Goal: Task Accomplishment & Management: Manage account settings

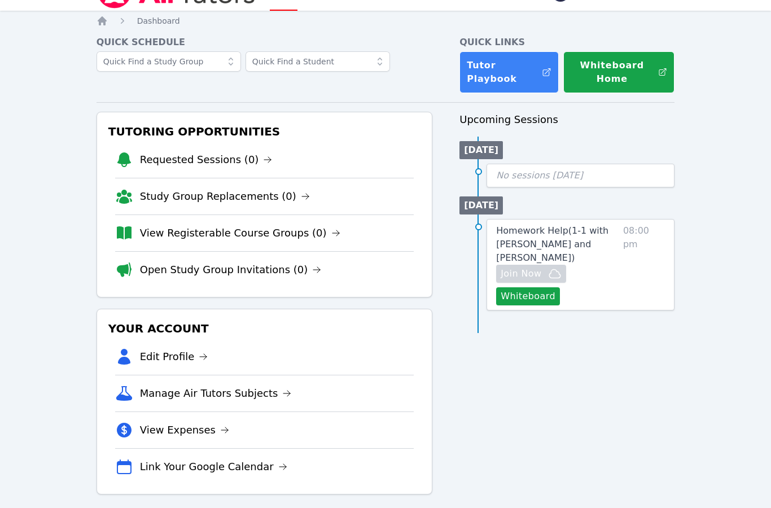
scroll to position [36, 0]
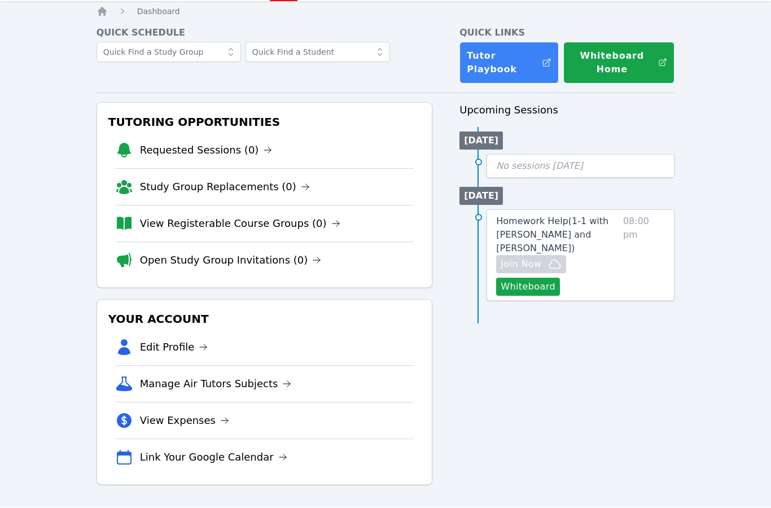
click at [594, 226] on link "Homework Help ( 1-1 with [PERSON_NAME] and [PERSON_NAME] )" at bounding box center [557, 235] width 122 height 41
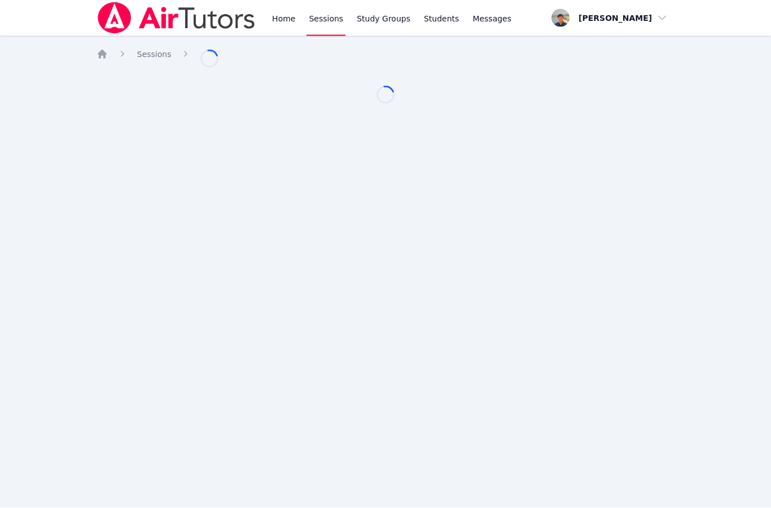
scroll to position [36, 0]
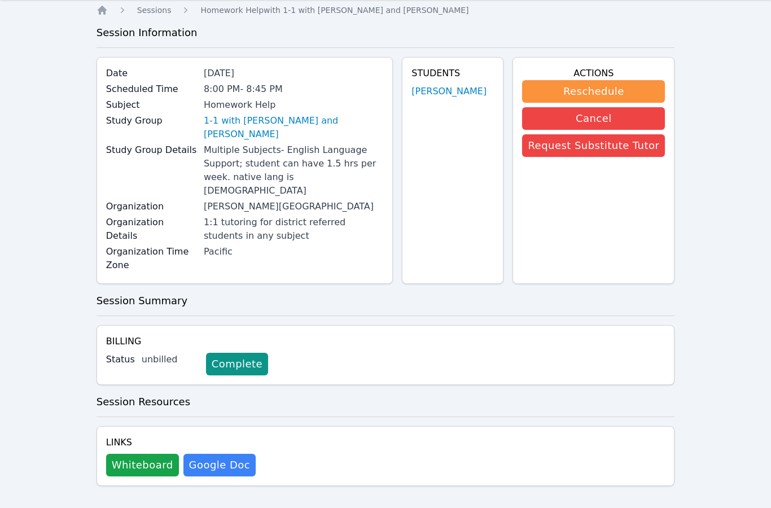
click at [642, 89] on button "Reschedule" at bounding box center [593, 91] width 143 height 23
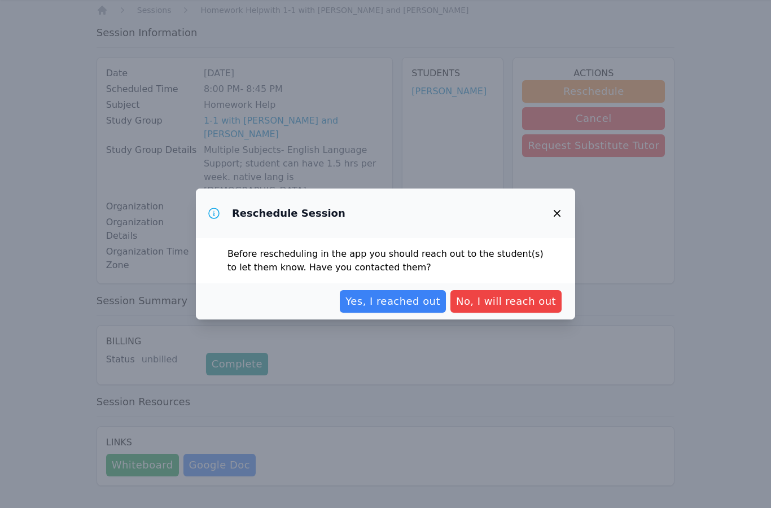
click at [424, 299] on span "Yes, I reached out" at bounding box center [392, 301] width 95 height 16
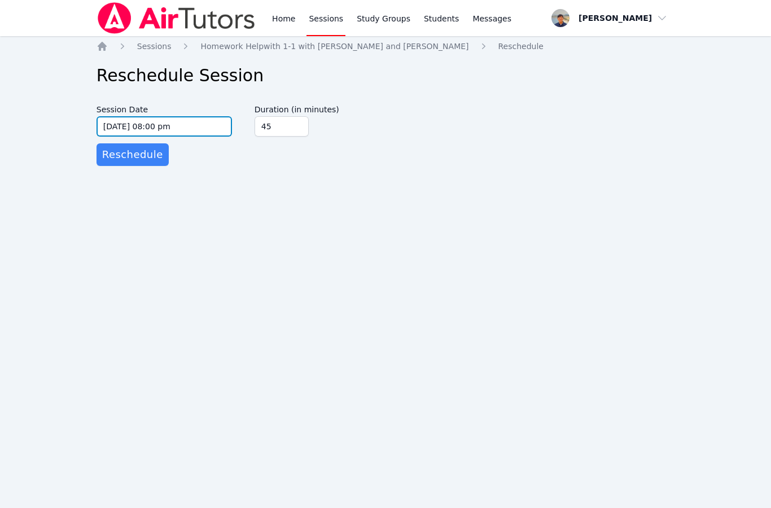
click at [150, 116] on input "[DATE] 08:00 pm" at bounding box center [163, 126] width 135 height 20
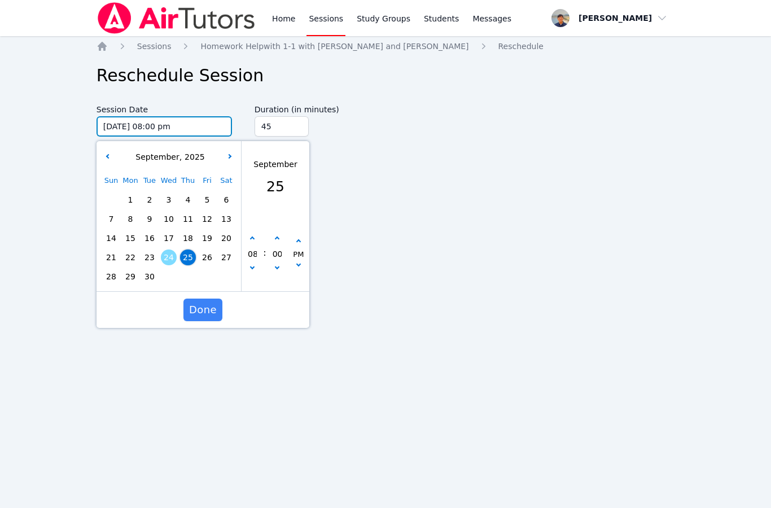
scroll to position [36, 0]
click at [257, 263] on button "button" at bounding box center [252, 268] width 11 height 11
type input "[DATE] 07:00 pm"
type input "07"
click at [255, 263] on button "button" at bounding box center [252, 268] width 11 height 11
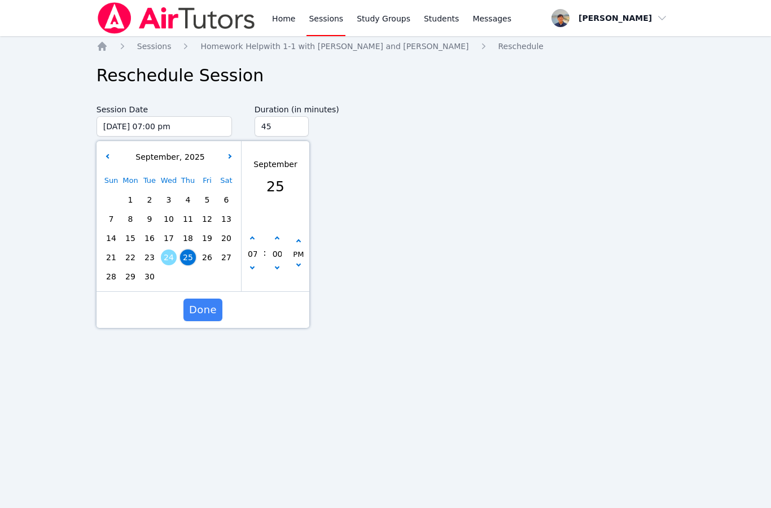
type input "[DATE] 06:00 pm"
type input "06"
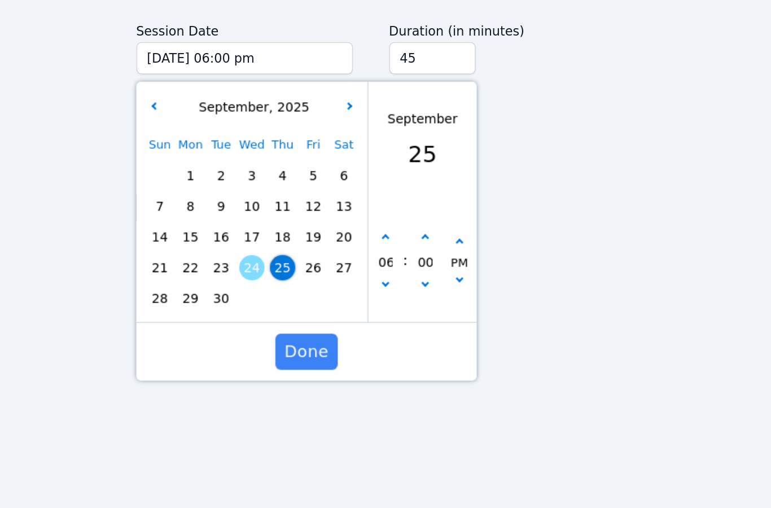
scroll to position [19, 0]
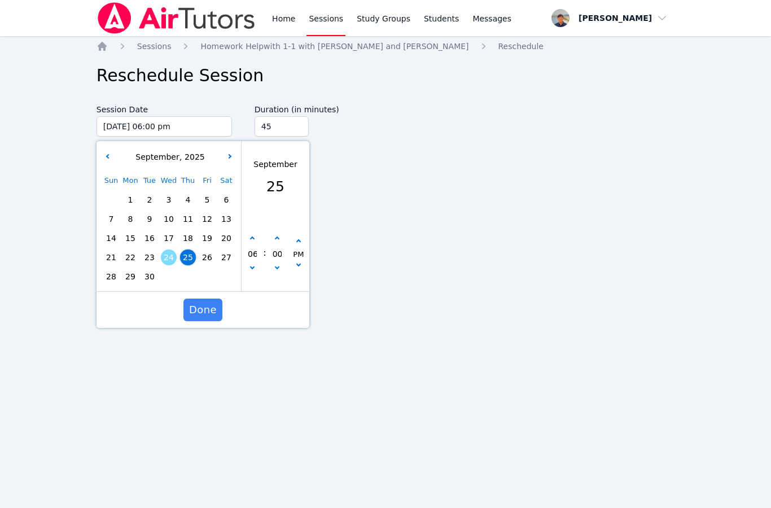
click at [256, 233] on button "button" at bounding box center [252, 238] width 11 height 11
type input "[DATE] 07:00 pm"
type input "07"
click at [256, 233] on button "button" at bounding box center [252, 238] width 11 height 11
type input "[DATE] 08:00 pm"
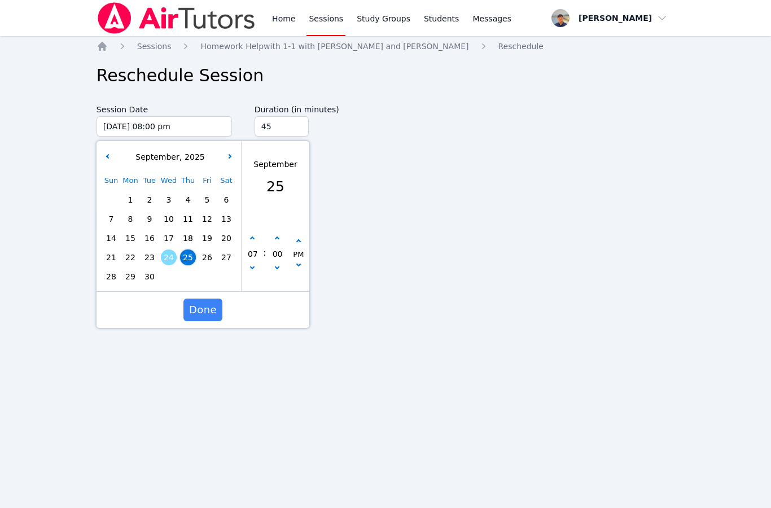
type input "08"
click at [252, 233] on button "button" at bounding box center [252, 238] width 11 height 11
type input "[DATE] 09:00 pm"
type input "09"
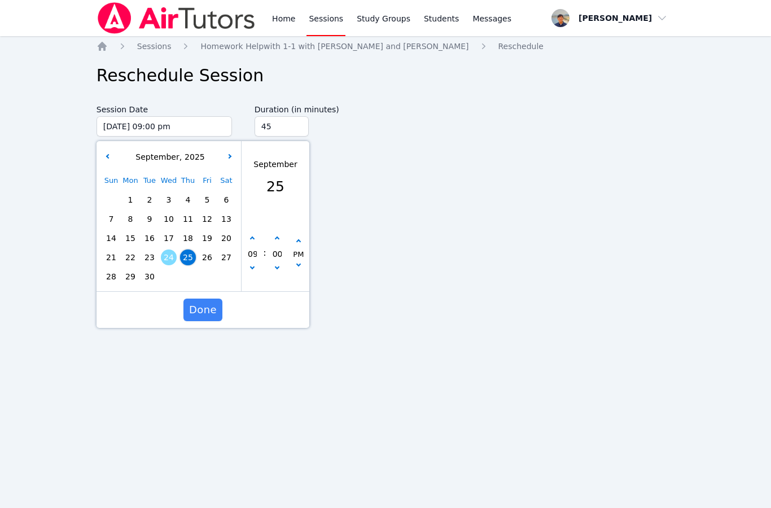
click at [252, 233] on button "button" at bounding box center [252, 238] width 11 height 11
type input "[DATE] 10:00 pm"
type input "10"
click at [252, 236] on icon "button" at bounding box center [252, 238] width 5 height 5
type input "[DATE] 11:00 pm"
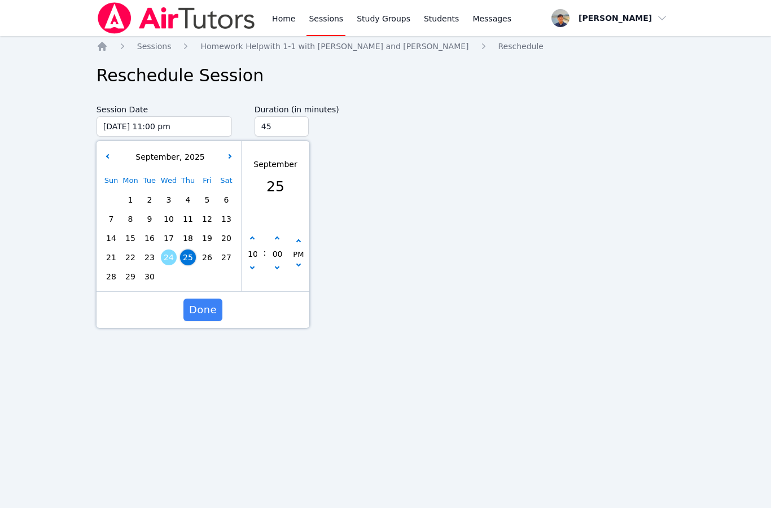
type input "11"
click at [201, 302] on span "Done" at bounding box center [203, 310] width 28 height 16
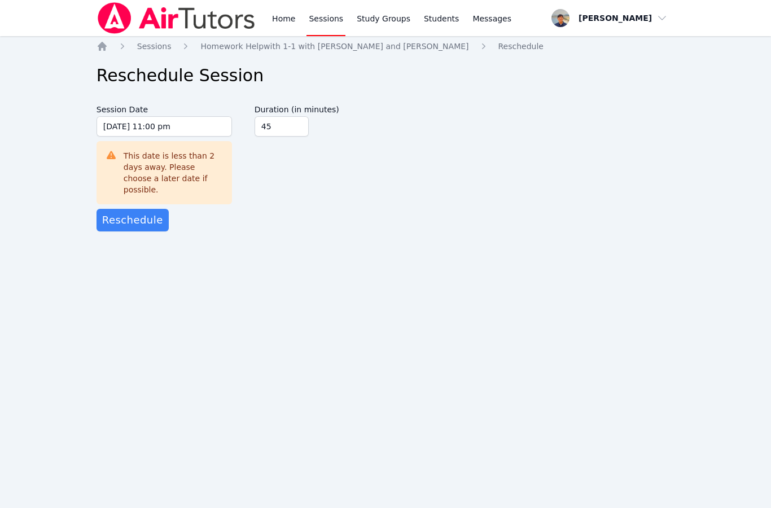
click at [154, 212] on span "Reschedule" at bounding box center [132, 220] width 61 height 16
